Goal: Find specific page/section: Find specific page/section

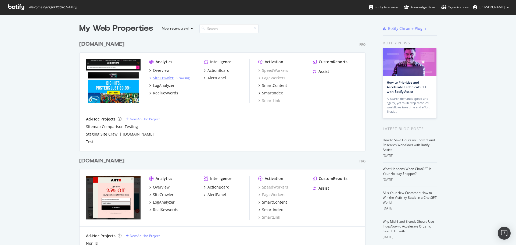
click at [157, 78] on div "SiteCrawler" at bounding box center [163, 77] width 21 height 5
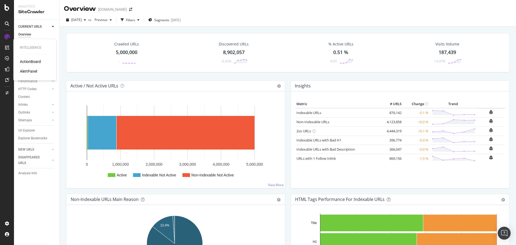
click at [27, 62] on div "ActionBoard" at bounding box center [30, 61] width 21 height 5
